Goal: Task Accomplishment & Management: Use online tool/utility

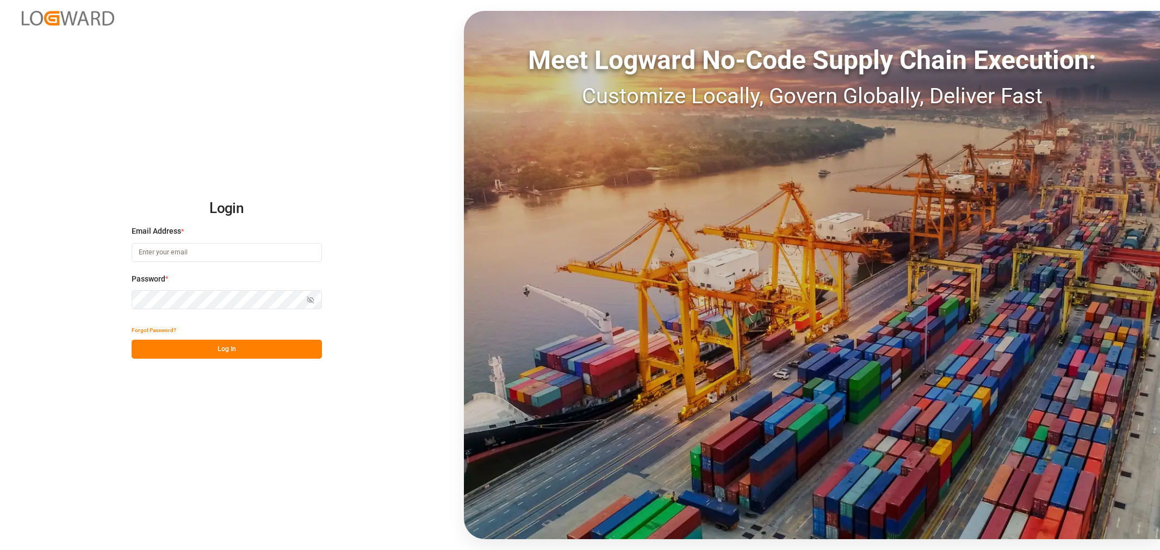
type input "[EMAIL_ADDRESS][PERSON_NAME][DOMAIN_NAME]"
click at [218, 350] on button "Log In" at bounding box center [227, 349] width 190 height 19
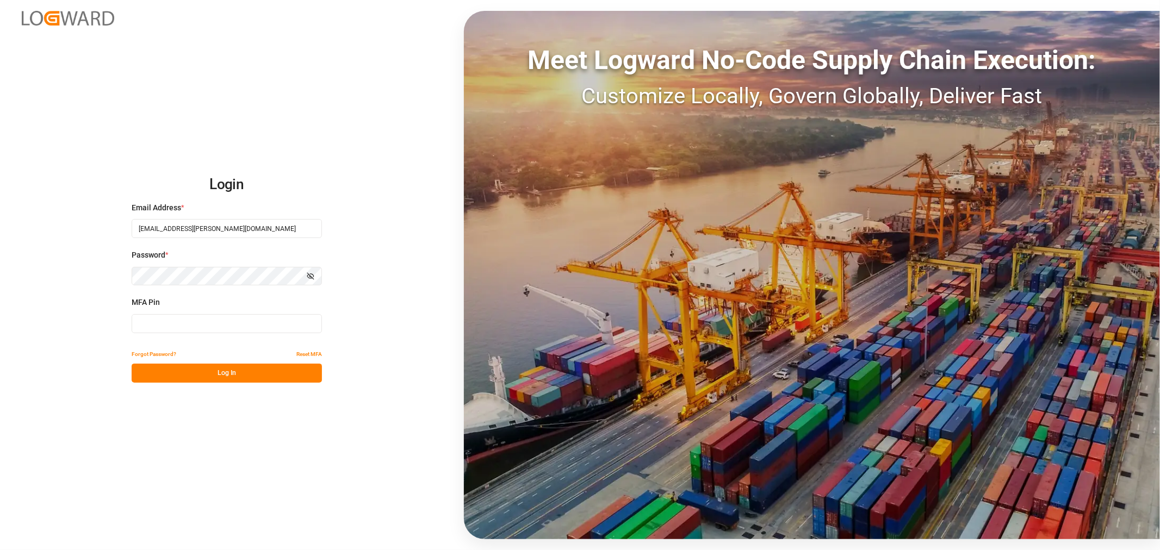
click at [182, 321] on input at bounding box center [227, 323] width 190 height 19
type input "782533"
click at [194, 368] on button "Log In" at bounding box center [227, 373] width 190 height 19
